Goal: Task Accomplishment & Management: Use online tool/utility

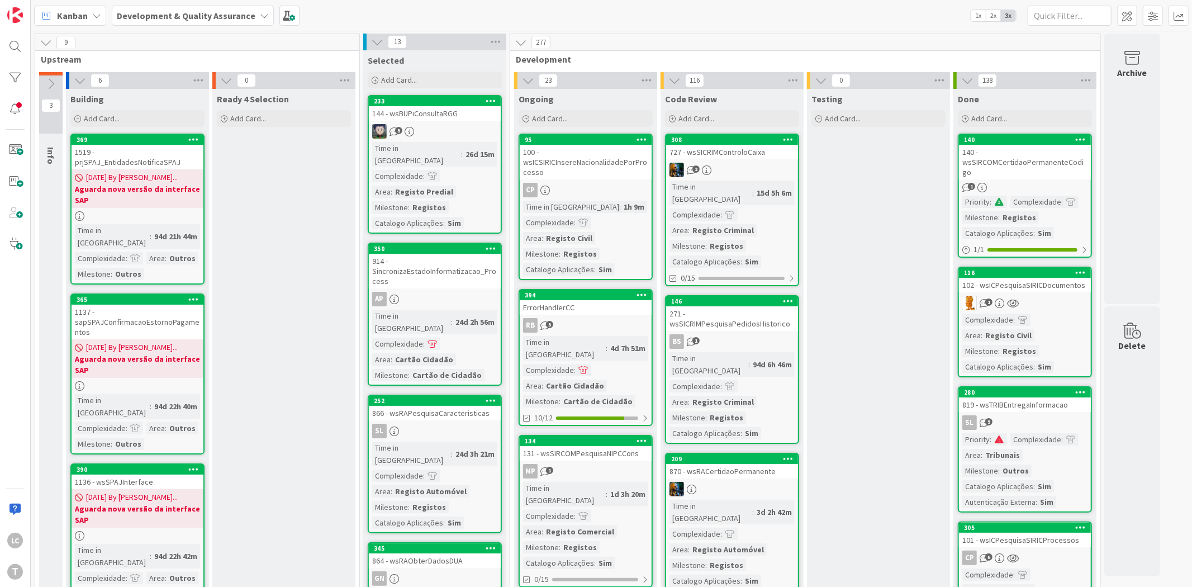
click at [27, 70] on div "LC T" at bounding box center [15, 293] width 31 height 587
click at [21, 75] on div at bounding box center [15, 78] width 22 height 22
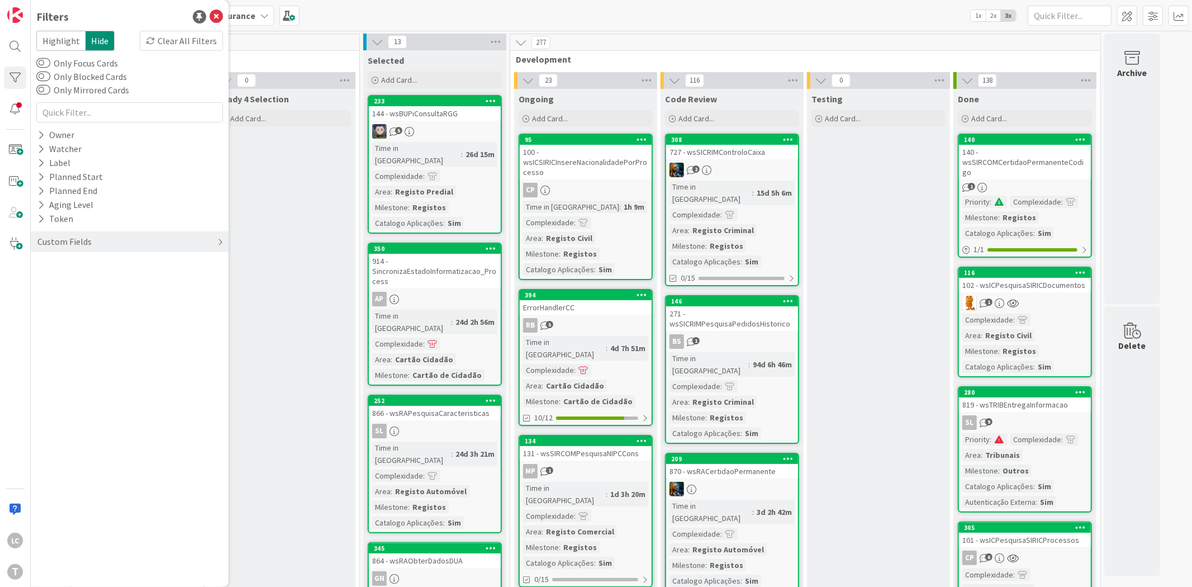
click at [146, 244] on div "Custom Fields" at bounding box center [130, 241] width 198 height 21
click at [101, 267] on div "Priority" at bounding box center [130, 265] width 198 height 14
click at [99, 283] on div "Critical High Medium Low None" at bounding box center [129, 310] width 181 height 73
click at [85, 283] on span "Critical" at bounding box center [73, 281] width 41 height 15
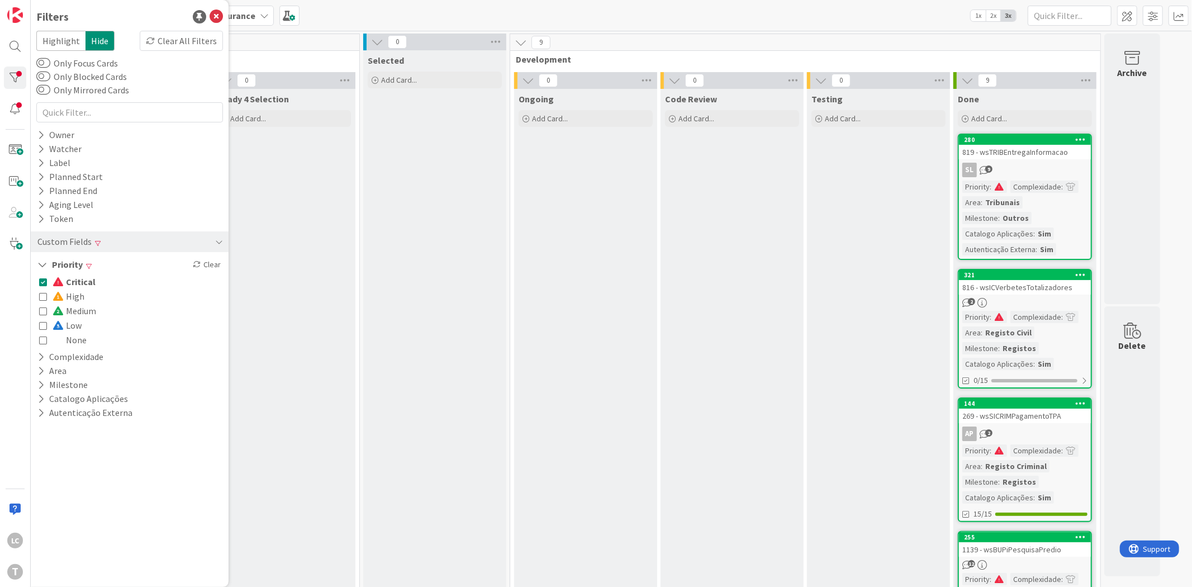
click at [85, 283] on span "Critical" at bounding box center [74, 281] width 43 height 15
